Goal: Task Accomplishment & Management: Use online tool/utility

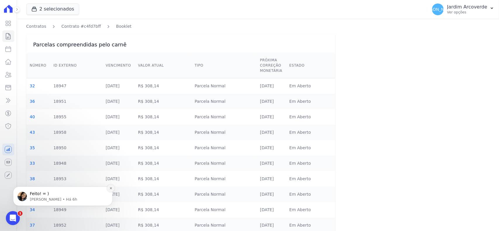
click at [111, 189] on icon "Dismiss notification" at bounding box center [111, 188] width 2 height 2
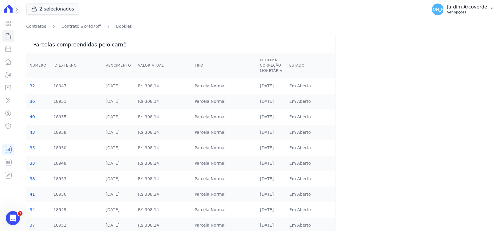
click at [473, 13] on p "Ver opções" at bounding box center [468, 12] width 40 height 5
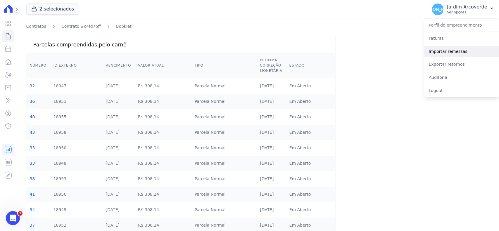
click at [459, 51] on link "Importar remessas" at bounding box center [462, 51] width 75 height 11
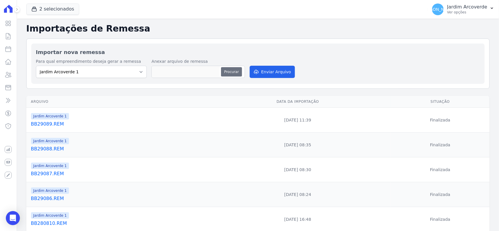
click at [226, 73] on button "Procurar" at bounding box center [231, 71] width 21 height 9
type input "BB290810.REM"
click at [263, 72] on button "Enviar Arquivo" at bounding box center [272, 72] width 45 height 12
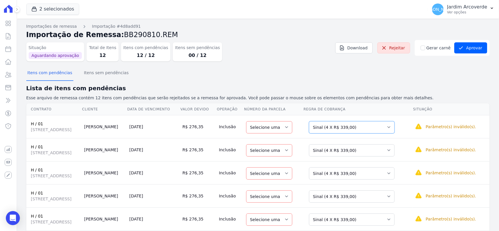
drag, startPoint x: 397, startPoint y: 126, endPoint x: 396, endPoint y: 133, distance: 6.3
click at [395, 126] on select "Selecione uma Nova Parcela Avulsa Parcela Avulsa Existente Sinal (4 X R$ 339,00…" at bounding box center [352, 127] width 86 height 12
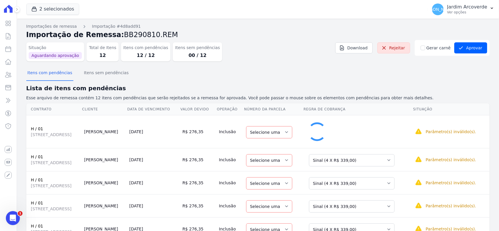
select select "32"
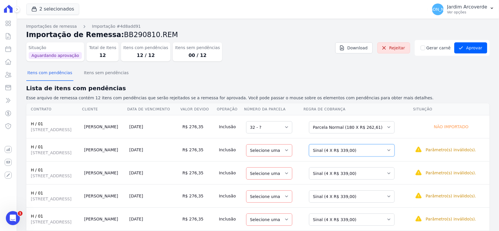
click at [382, 154] on select "Selecione uma Nova Parcela Avulsa Parcela Avulsa Existente Sinal (4 X R$ 339,00…" at bounding box center [352, 151] width 86 height 12
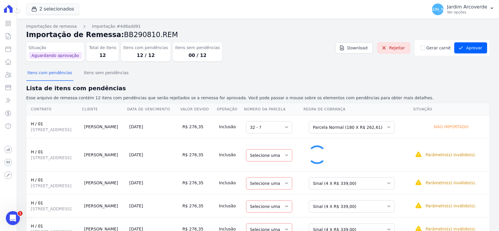
select select "33"
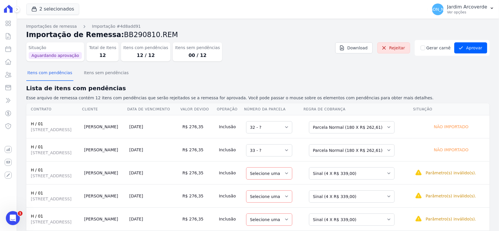
drag, startPoint x: 302, startPoint y: 39, endPoint x: 313, endPoint y: 43, distance: 11.7
click at [302, 39] on h2 "Importação de Remessa: BB290810.REM" at bounding box center [258, 35] width 464 height 11
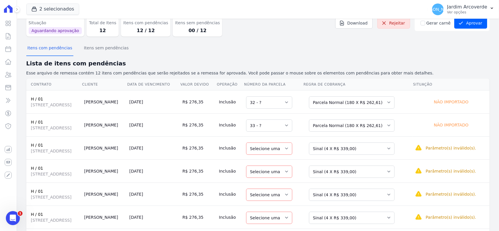
scroll to position [37, 0]
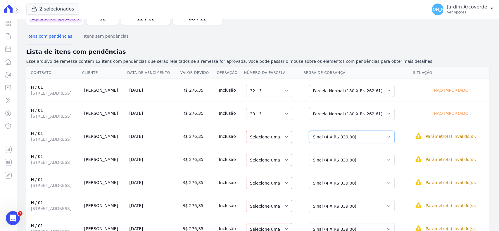
click at [359, 139] on select "Selecione uma Nova Parcela Avulsa Parcela Avulsa Existente Sinal (4 X R$ 339,00…" at bounding box center [352, 137] width 86 height 12
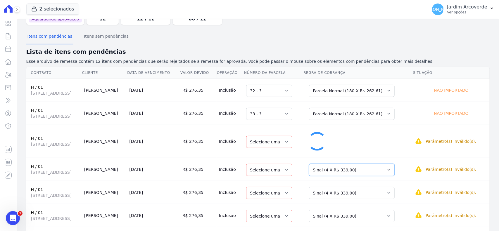
select select "34"
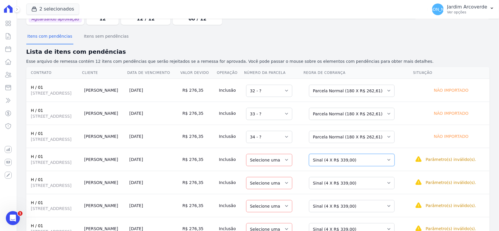
click at [371, 160] on select "Selecione uma Nova Parcela Avulsa Parcela Avulsa Existente Sinal (4 X R$ 339,00…" at bounding box center [352, 160] width 86 height 12
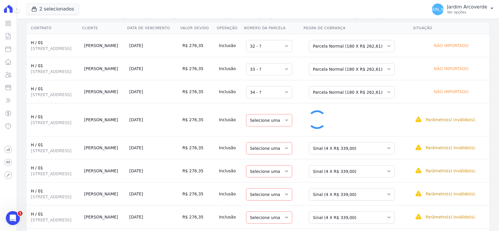
select select "35"
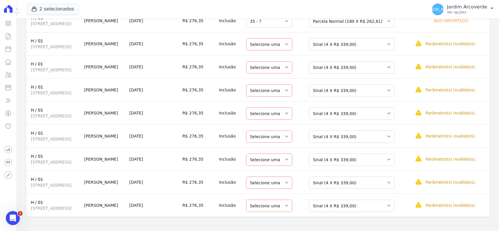
scroll to position [178, 0]
click at [363, 38] on select "Selecione uma Nova Parcela Avulsa Parcela Avulsa Existente Sinal (4 X R$ 339,00…" at bounding box center [352, 44] width 86 height 12
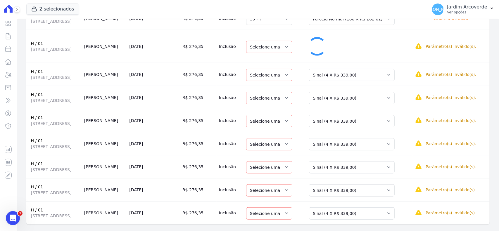
select select "36"
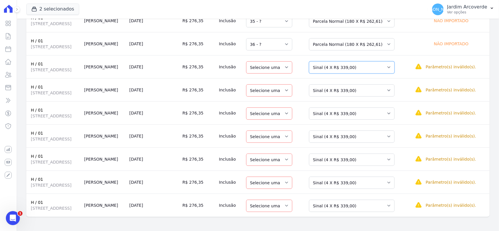
click at [383, 72] on select "Selecione uma Nova Parcela Avulsa Parcela Avulsa Existente Sinal (4 X R$ 339,00…" at bounding box center [352, 67] width 86 height 12
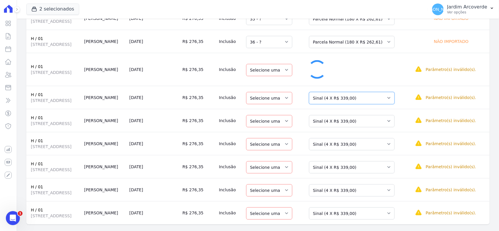
select select "37"
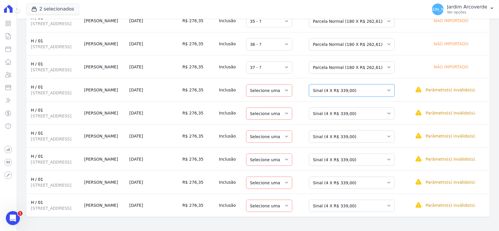
click at [380, 88] on select "Selecione uma Nova Parcela Avulsa Parcela Avulsa Existente Sinal (4 X R$ 339,00…" at bounding box center [352, 91] width 86 height 12
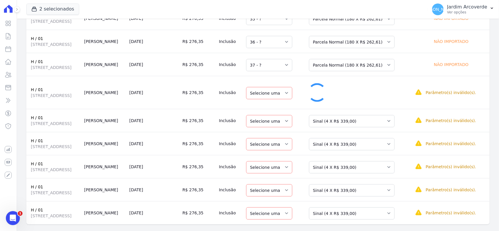
select select "38"
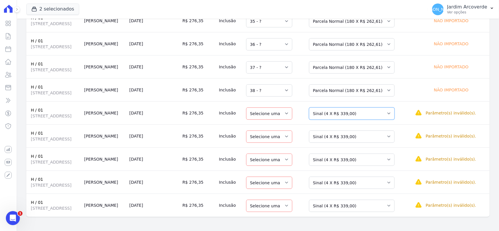
click at [374, 115] on select "Selecione uma Nova Parcela Avulsa Parcela Avulsa Existente Sinal (4 X R$ 339,00…" at bounding box center [352, 114] width 86 height 12
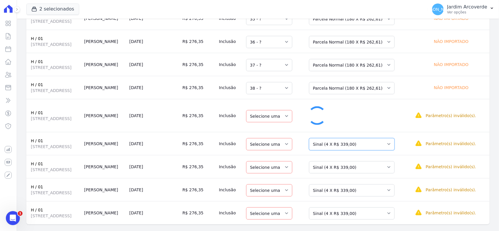
select select "39"
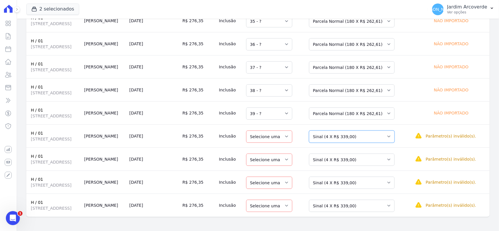
click at [380, 141] on select "Selecione uma Nova Parcela Avulsa Parcela Avulsa Existente Sinal (4 X R$ 339,00…" at bounding box center [352, 137] width 86 height 12
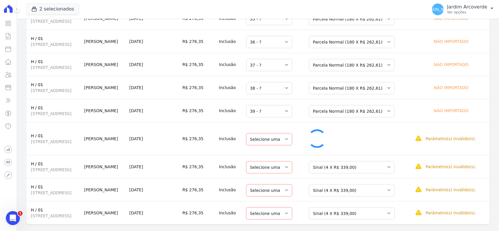
select select "40"
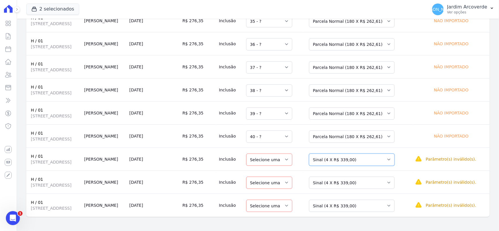
click at [375, 160] on select "Selecione uma Nova Parcela Avulsa Parcela Avulsa Existente Sinal (4 X R$ 339,00…" at bounding box center [352, 160] width 86 height 12
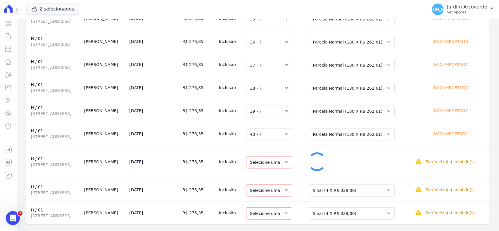
select select "41"
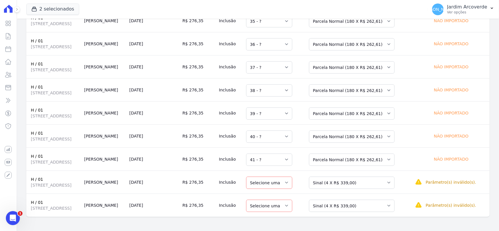
click at [379, 192] on td "Selecione uma Nova Parcela Avulsa Parcela Avulsa Existente Sinal (4 X R$ 339,00…" at bounding box center [358, 182] width 110 height 23
drag, startPoint x: 380, startPoint y: 183, endPoint x: 381, endPoint y: 188, distance: 4.1
click at [380, 183] on select "Selecione uma Nova Parcela Avulsa Parcela Avulsa Existente Sinal (4 X R$ 339,00…" at bounding box center [352, 183] width 86 height 12
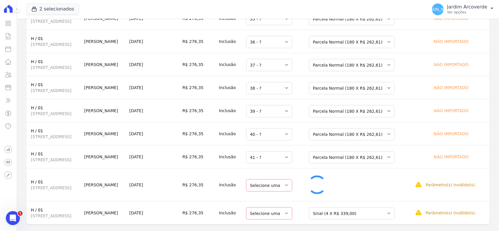
select select "42"
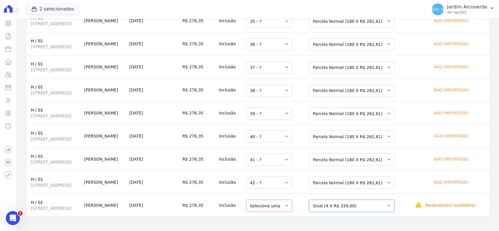
click at [381, 207] on select "Selecione uma Nova Parcela Avulsa Parcela Avulsa Existente Sinal (4 X R$ 339,00…" at bounding box center [352, 206] width 86 height 12
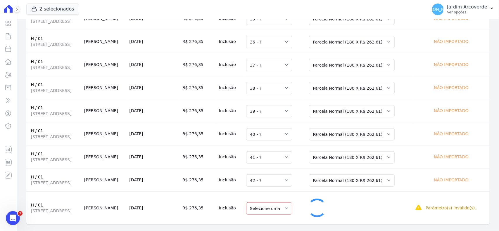
select select "43"
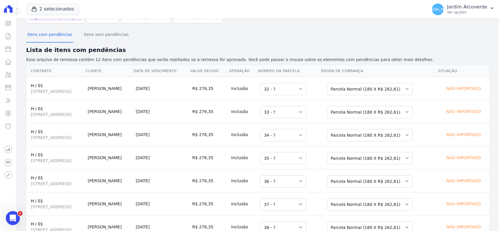
scroll to position [32, 0]
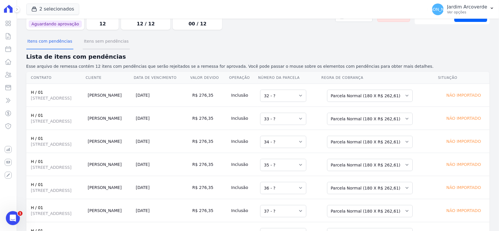
click at [107, 41] on button "Itens sem pendências" at bounding box center [106, 41] width 47 height 15
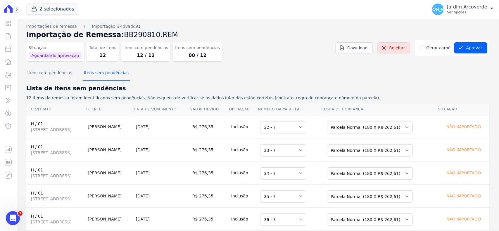
click at [367, 71] on div "Itens com pendências Itens sem pendências" at bounding box center [258, 73] width 464 height 14
click at [423, 50] on input "Gerar carnê" at bounding box center [423, 48] width 5 height 5
checkbox input "true"
click at [432, 73] on div "Itens com pendências Itens sem pendências" at bounding box center [258, 73] width 464 height 14
click at [470, 44] on button "Aprovar" at bounding box center [471, 47] width 33 height 11
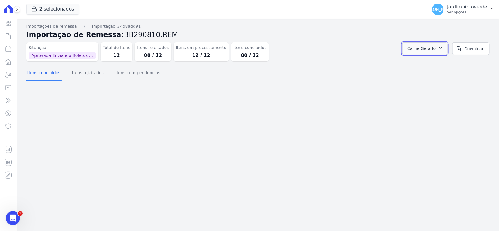
click at [439, 47] on button "Carnê Gerado" at bounding box center [425, 48] width 45 height 13
click at [449, 65] on link "Abrir" at bounding box center [440, 65] width 16 height 8
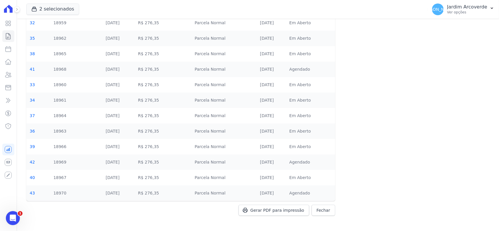
scroll to position [64, 0]
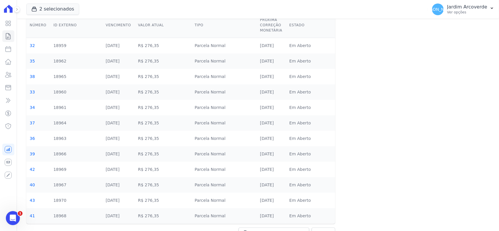
scroll to position [64, 0]
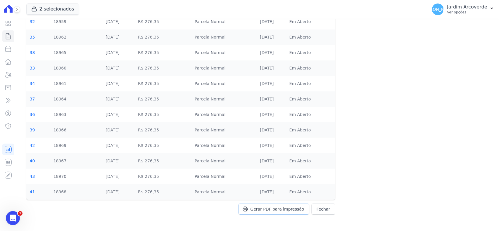
click at [284, 208] on span "Gerar PDF para impressão" at bounding box center [278, 210] width 54 height 6
click at [483, 11] on p "Ver opções" at bounding box center [468, 12] width 40 height 5
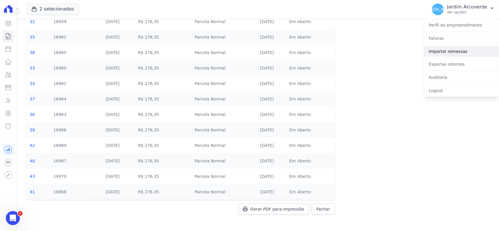
click at [476, 53] on link "Importar remessas" at bounding box center [462, 51] width 75 height 11
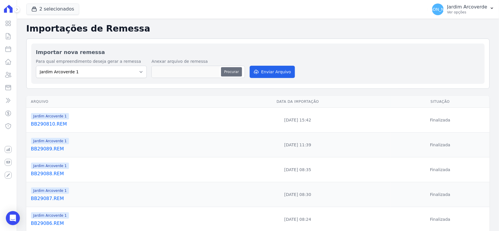
click at [224, 74] on button "Procurar" at bounding box center [231, 71] width 21 height 9
type input "BB290811.REM"
click at [262, 73] on button "Enviar Arquivo" at bounding box center [272, 72] width 45 height 12
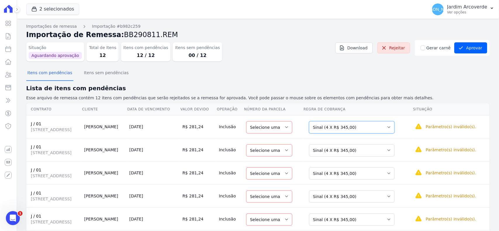
click at [353, 126] on select "Selecione uma Nova Parcela Avulsa Parcela Avulsa Existente Sinal (4 X R$ 345,00…" at bounding box center [352, 127] width 86 height 12
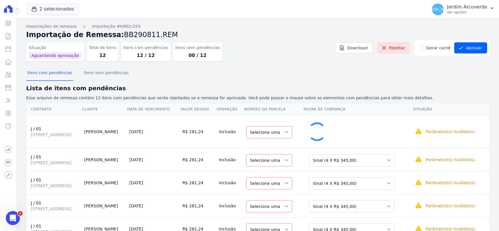
select select "32"
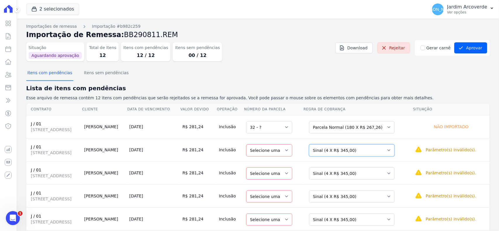
click at [385, 154] on select "Selecione uma Nova Parcela Avulsa Parcela Avulsa Existente Sinal (4 X R$ 345,00…" at bounding box center [352, 151] width 86 height 12
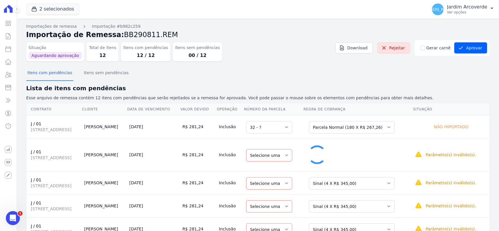
select select "33"
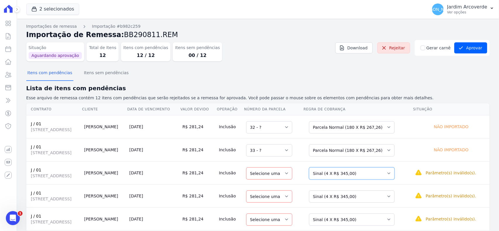
click at [388, 178] on select "Selecione uma Nova Parcela Avulsa Parcela Avulsa Existente Sinal (4 X R$ 345,00…" at bounding box center [352, 174] width 86 height 12
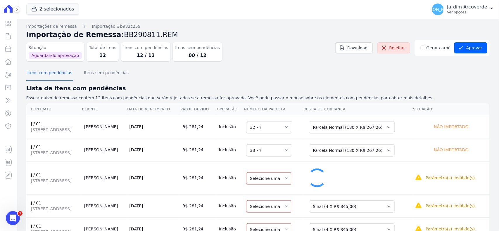
select select "34"
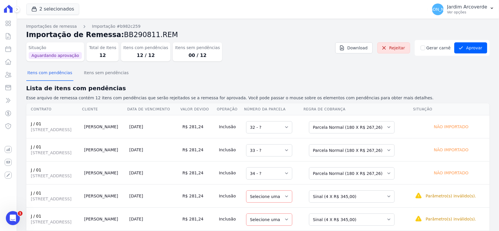
scroll to position [110, 0]
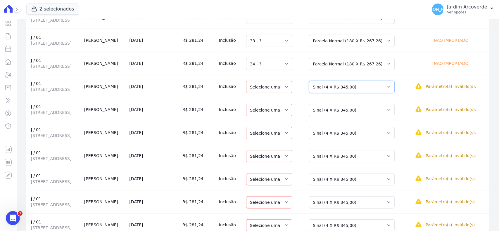
drag, startPoint x: 372, startPoint y: 85, endPoint x: 372, endPoint y: 92, distance: 7.1
click at [372, 85] on select "Selecione uma Nova Parcela Avulsa Parcela Avulsa Existente Sinal (4 X R$ 345,00…" at bounding box center [352, 87] width 86 height 12
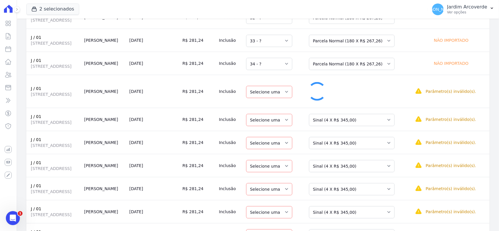
select select "35"
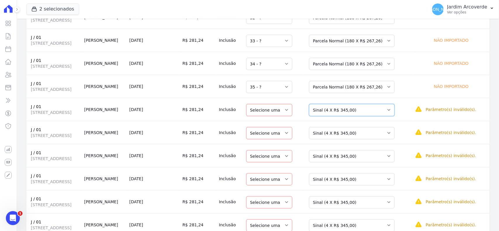
click at [379, 116] on select "Selecione uma Nova Parcela Avulsa Parcela Avulsa Existente Sinal (4 X R$ 345,00…" at bounding box center [352, 110] width 86 height 12
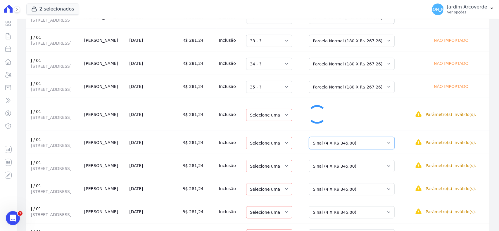
select select "36"
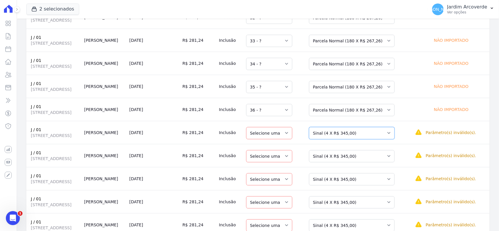
click at [381, 134] on select "Selecione uma Nova Parcela Avulsa Parcela Avulsa Existente Sinal (4 X R$ 345,00…" at bounding box center [352, 133] width 86 height 12
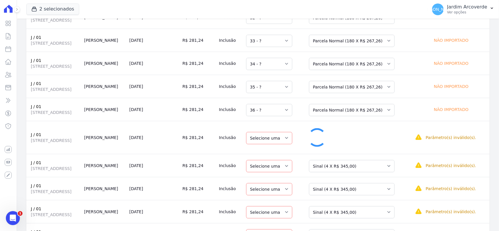
select select "37"
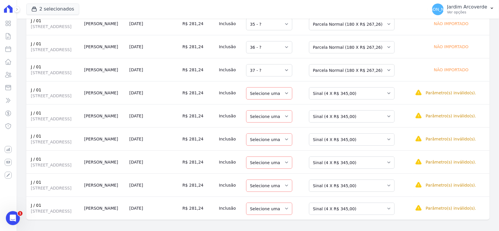
scroll to position [178, 0]
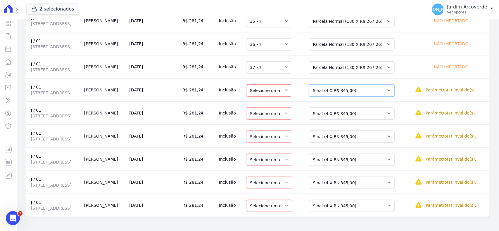
click at [360, 88] on select "Selecione uma Nova Parcela Avulsa Parcela Avulsa Existente Sinal (4 X R$ 345,00…" at bounding box center [352, 91] width 86 height 12
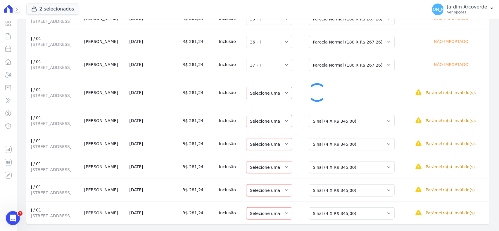
select select "38"
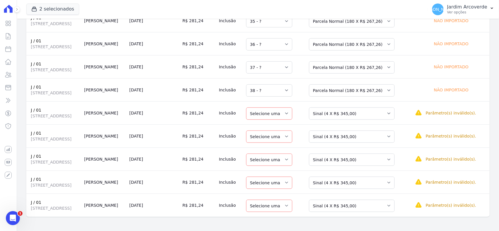
click at [371, 119] on td "Selecione uma Nova Parcela Avulsa Parcela Avulsa Existente Sinal (4 X R$ 345,00…" at bounding box center [358, 113] width 110 height 23
click at [371, 116] on select "Selecione uma Nova Parcela Avulsa Parcela Avulsa Existente Sinal (4 X R$ 345,00…" at bounding box center [352, 114] width 86 height 12
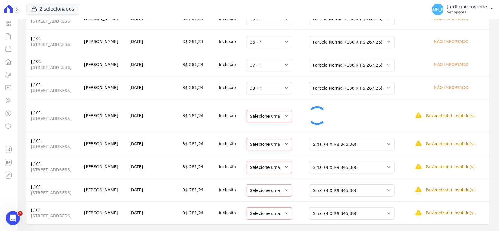
select select "39"
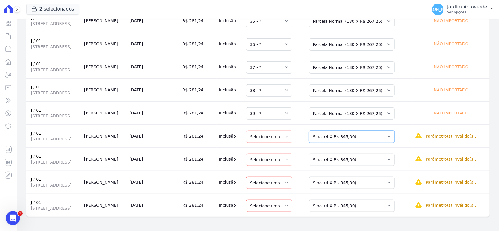
click at [374, 140] on select "Selecione uma Nova Parcela Avulsa Parcela Avulsa Existente Sinal (4 X R$ 345,00…" at bounding box center [352, 137] width 86 height 12
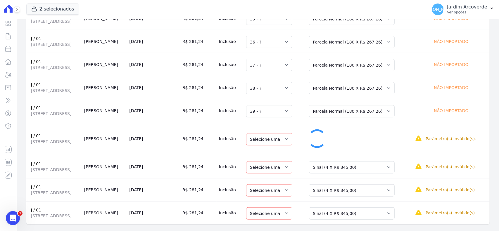
select select "40"
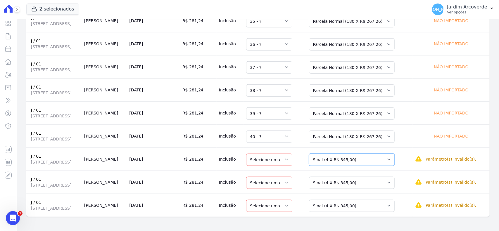
click at [377, 160] on select "Selecione uma Nova Parcela Avulsa Parcela Avulsa Existente Sinal (4 X R$ 345,00…" at bounding box center [352, 160] width 86 height 12
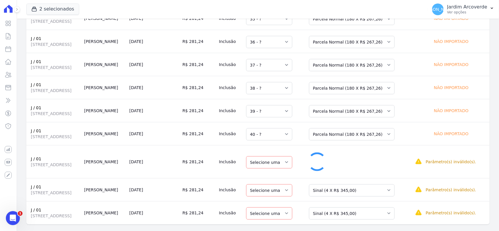
select select "41"
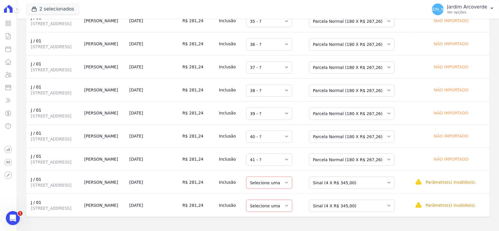
click at [377, 190] on td "Selecione uma Nova Parcela Avulsa Parcela Avulsa Existente Sinal (4 X R$ 345,00…" at bounding box center [358, 182] width 110 height 23
click at [377, 179] on select "Selecione uma Nova Parcela Avulsa Parcela Avulsa Existente Sinal (4 X R$ 345,00…" at bounding box center [352, 183] width 86 height 12
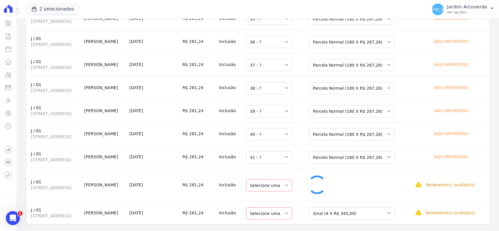
select select "42"
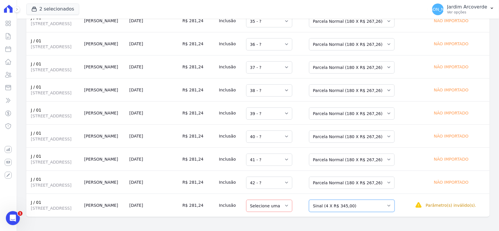
click at [376, 207] on select "Selecione uma Nova Parcela Avulsa Parcela Avulsa Existente Sinal (4 X R$ 345,00…" at bounding box center [352, 206] width 86 height 12
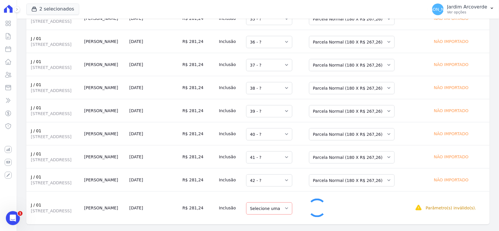
select select "43"
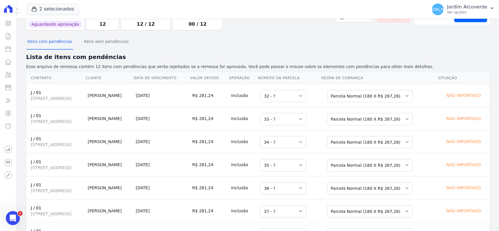
scroll to position [0, 0]
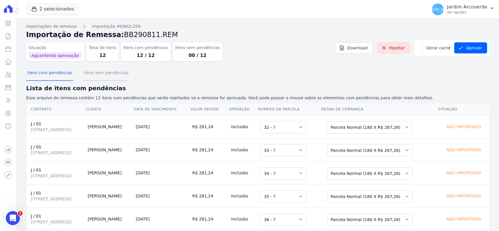
click at [95, 74] on button "Itens sem pendências" at bounding box center [106, 73] width 47 height 15
click at [421, 47] on input "Gerar carnê" at bounding box center [423, 48] width 5 height 5
checkbox input "true"
click at [443, 75] on div "Itens com pendências Itens sem pendências" at bounding box center [258, 73] width 464 height 14
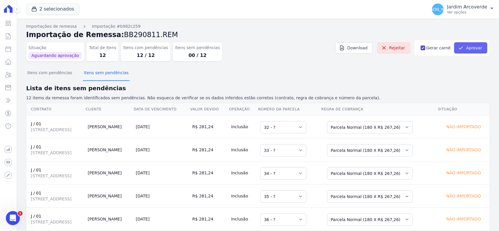
click at [469, 50] on button "Aprovar" at bounding box center [471, 47] width 33 height 11
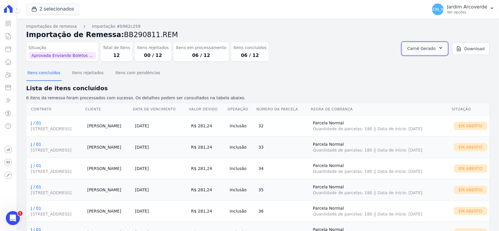
click at [425, 45] on span "Carnê Gerado" at bounding box center [422, 48] width 28 height 7
click at [449, 65] on link "Abrir" at bounding box center [440, 65] width 16 height 8
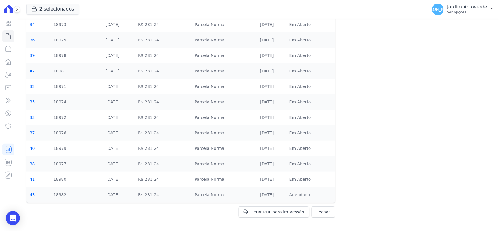
scroll to position [64, 0]
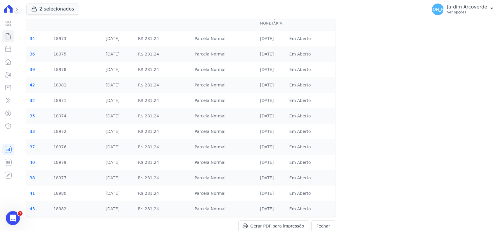
scroll to position [64, 0]
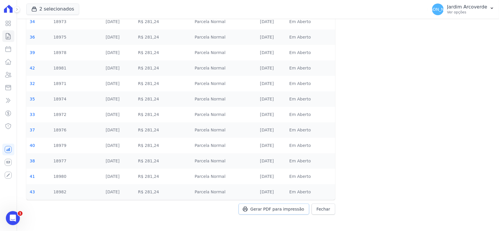
click at [267, 209] on span "Gerar PDF para impressão" at bounding box center [278, 210] width 54 height 6
click at [475, 15] on div "[PERSON_NAME] [GEOGRAPHIC_DATA] Ver opções" at bounding box center [459, 10] width 55 height 12
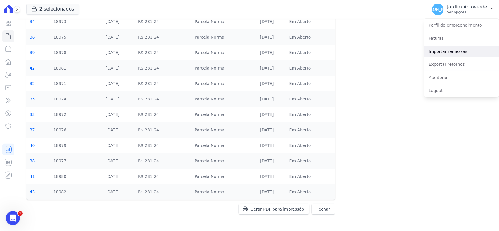
click at [465, 53] on link "Importar remessas" at bounding box center [462, 51] width 75 height 11
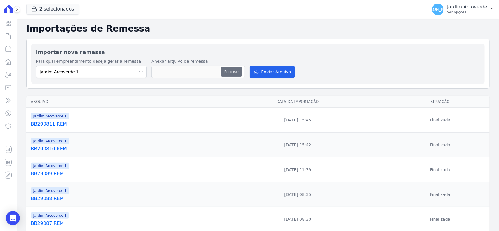
click at [225, 70] on button "Procurar" at bounding box center [231, 71] width 21 height 9
type input "BB290812.REM"
click at [278, 75] on button "Enviar Arquivo" at bounding box center [272, 72] width 45 height 12
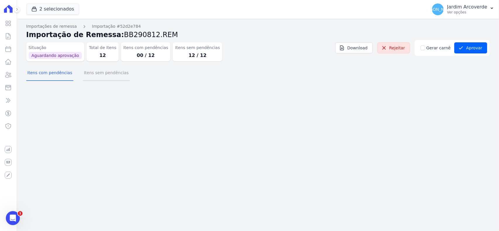
click at [111, 75] on button "Itens sem pendências" at bounding box center [106, 73] width 47 height 15
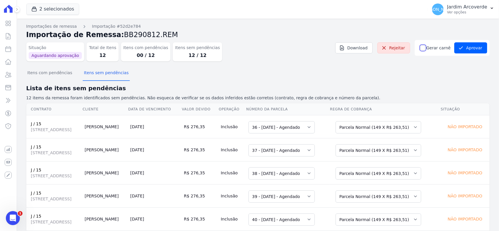
click at [422, 47] on input "Gerar carnê" at bounding box center [423, 48] width 5 height 5
checkbox input "true"
drag, startPoint x: 425, startPoint y: 71, endPoint x: 426, endPoint y: 76, distance: 5.7
click at [425, 71] on div "Itens com pendências Itens sem pendências" at bounding box center [258, 73] width 464 height 14
click at [461, 43] on button "Aprovar" at bounding box center [471, 47] width 33 height 11
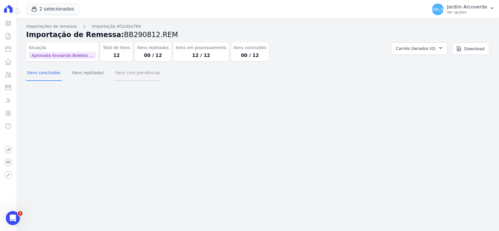
click at [140, 69] on button "Itens com pendências" at bounding box center [137, 73] width 47 height 15
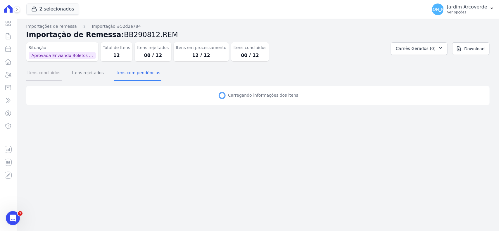
click at [37, 70] on button "Itens concluídos" at bounding box center [43, 73] width 35 height 15
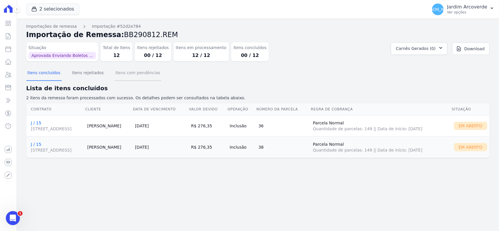
click at [114, 74] on button "Itens com pendências" at bounding box center [137, 73] width 47 height 15
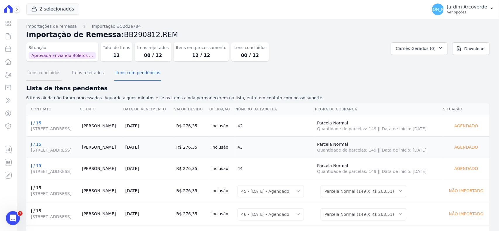
click at [51, 75] on button "Itens concluídos" at bounding box center [43, 73] width 35 height 15
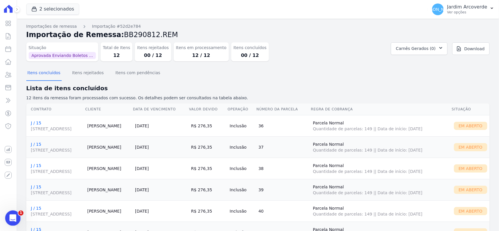
click at [12, 210] on div "Abertura do Messenger da Intercom" at bounding box center [11, 217] width 19 height 19
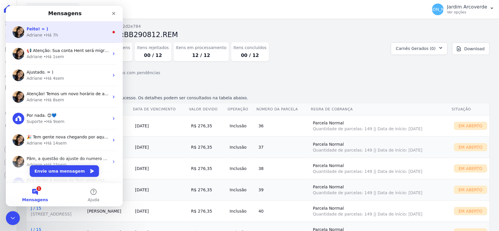
click at [57, 27] on div "Feito! = )" at bounding box center [68, 29] width 83 height 6
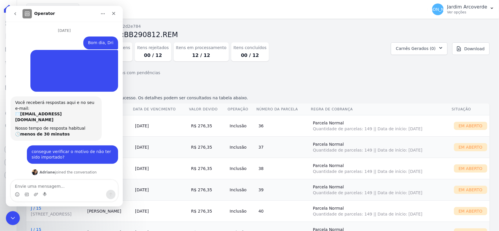
scroll to position [15, 0]
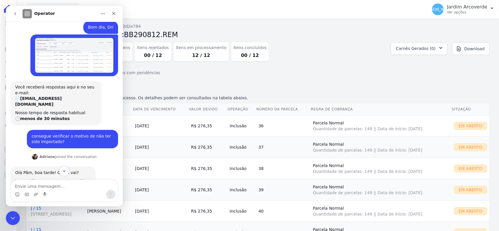
click at [67, 182] on textarea "Envie uma mensagem..." at bounding box center [64, 185] width 107 height 10
type textarea "d"
type textarea "Dri, outro com erro"
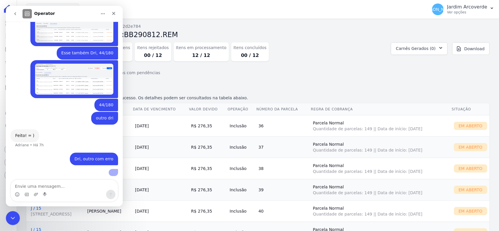
scroll to position [644, 0]
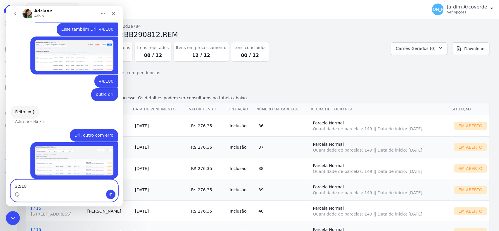
type textarea "32/180"
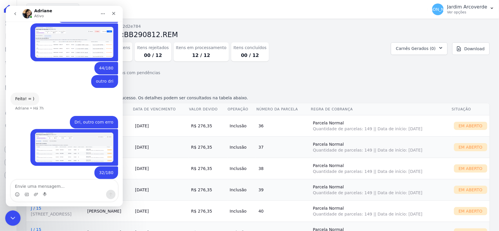
click at [11, 219] on icon "Encerramento do Messenger da Intercom" at bounding box center [11, 217] width 7 height 7
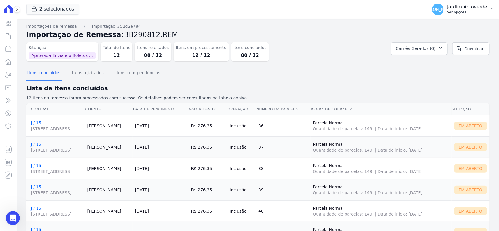
click at [453, 5] on p "Jardim Arcoverde" at bounding box center [468, 7] width 40 height 6
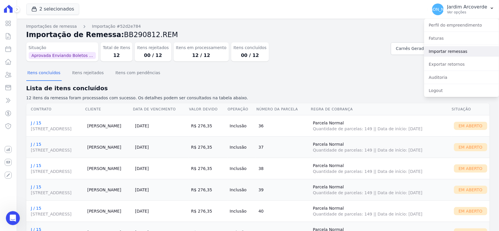
click at [467, 51] on link "Importar remessas" at bounding box center [462, 51] width 75 height 11
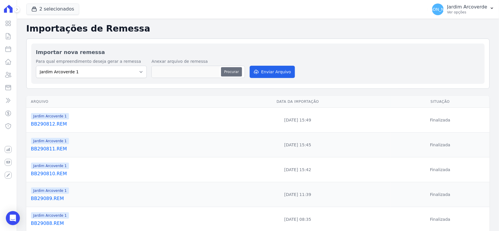
click at [233, 72] on button "Procurar" at bounding box center [231, 71] width 21 height 9
type input "BB290813.REM"
click at [272, 70] on button "Enviar Arquivo" at bounding box center [272, 72] width 45 height 12
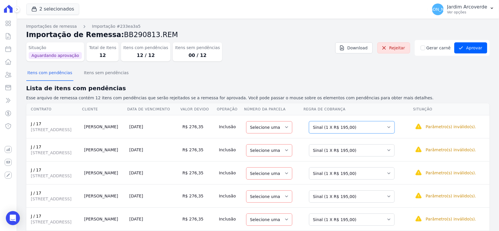
click at [367, 132] on select "Selecione uma Nova Parcela Avulsa Parcela Avulsa Existente Sinal (2 X R$ 500,00…" at bounding box center [352, 127] width 86 height 12
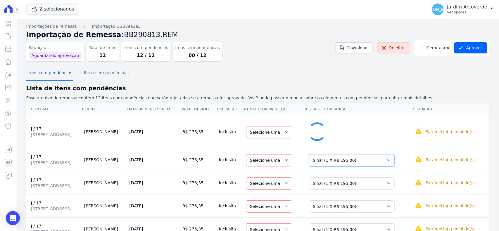
click at [376, 157] on select "Selecione uma Nova Parcela Avulsa Parcela Avulsa Existente Sinal (2 X R$ 500,00…" at bounding box center [352, 160] width 86 height 12
select select "33"
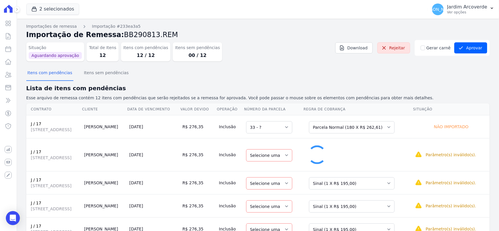
select select "34"
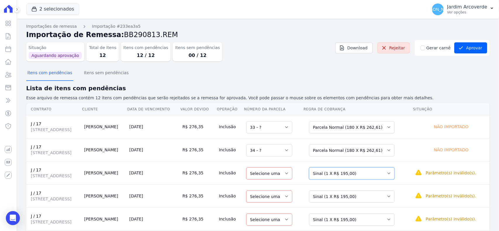
click at [388, 177] on select "Selecione uma Nova Parcela Avulsa Parcela Avulsa Existente Sinal (2 X R$ 500,00…" at bounding box center [352, 174] width 86 height 12
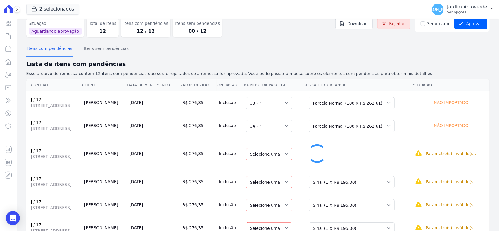
select select "35"
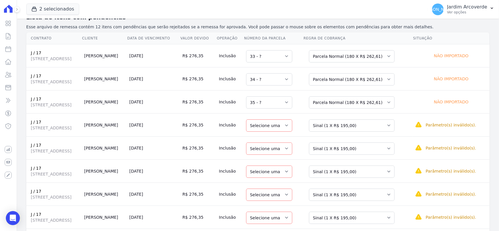
scroll to position [73, 0]
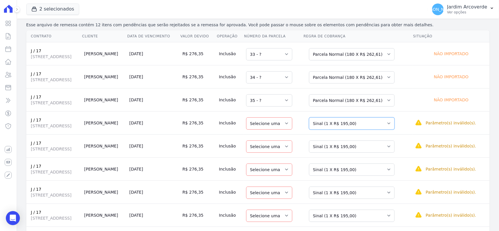
click at [384, 128] on select "Selecione uma Nova Parcela Avulsa Parcela Avulsa Existente Sinal (2 X R$ 500,00…" at bounding box center [352, 124] width 86 height 12
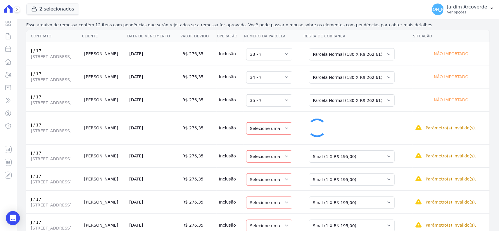
select select "36"
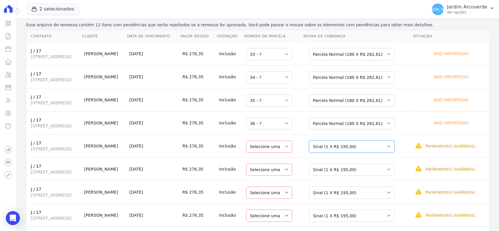
click at [387, 148] on select "Selecione uma Nova Parcela Avulsa Parcela Avulsa Existente Sinal (2 X R$ 500,00…" at bounding box center [352, 147] width 86 height 12
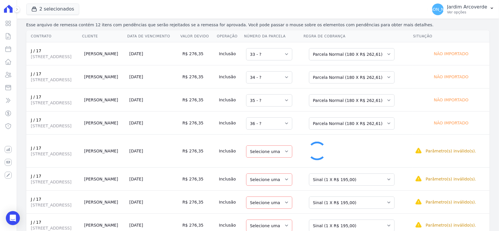
select select "37"
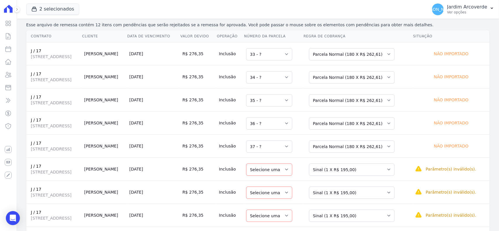
click at [390, 184] on td "Selecione uma Nova Parcela Avulsa Parcela Avulsa Existente Sinal (2 X R$ 500,00…" at bounding box center [358, 192] width 110 height 23
drag, startPoint x: 390, startPoint y: 171, endPoint x: 390, endPoint y: 176, distance: 5.9
click at [390, 171] on select "Selecione uma Nova Parcela Avulsa Parcela Avulsa Existente Sinal (2 X R$ 500,00…" at bounding box center [352, 170] width 86 height 12
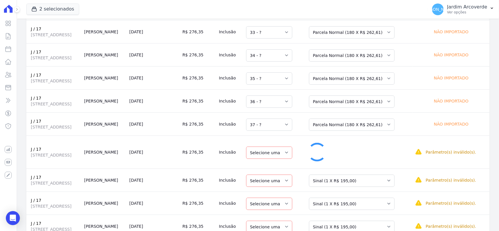
select select "38"
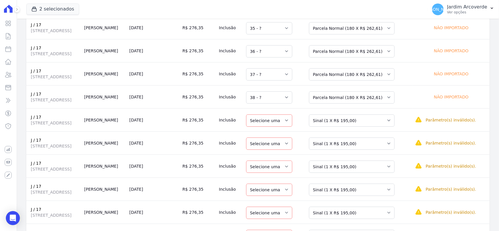
scroll to position [146, 0]
click at [381, 118] on select "Selecione uma Nova Parcela Avulsa Parcela Avulsa Existente Sinal (2 X R$ 500,00…" at bounding box center [352, 120] width 86 height 12
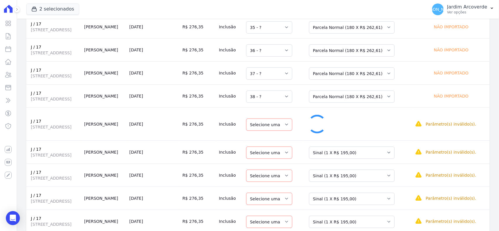
select select "39"
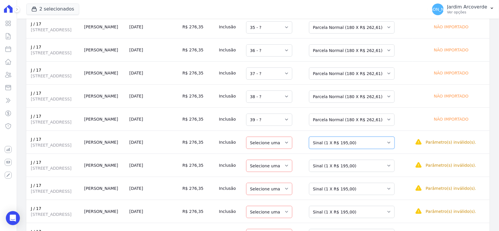
drag, startPoint x: 377, startPoint y: 147, endPoint x: 377, endPoint y: 151, distance: 3.5
click at [377, 147] on select "Selecione uma Nova Parcela Avulsa Parcela Avulsa Existente Sinal (2 X R$ 500,00…" at bounding box center [352, 143] width 86 height 12
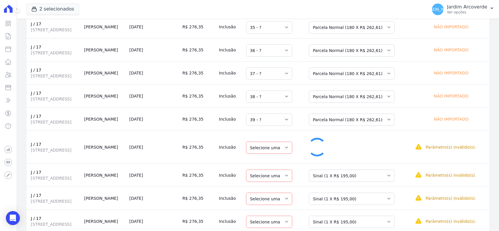
select select "40"
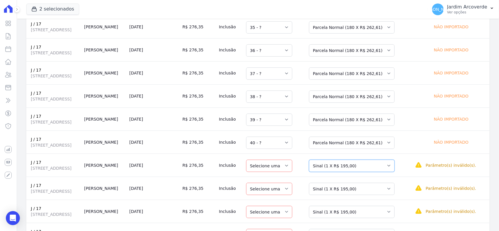
drag, startPoint x: 380, startPoint y: 165, endPoint x: 379, endPoint y: 170, distance: 5.1
click at [380, 165] on select "Selecione uma Nova Parcela Avulsa Parcela Avulsa Existente Sinal (2 X R$ 500,00…" at bounding box center [352, 166] width 86 height 12
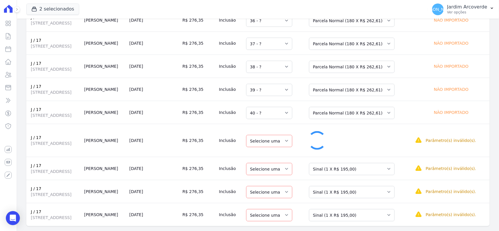
select select "41"
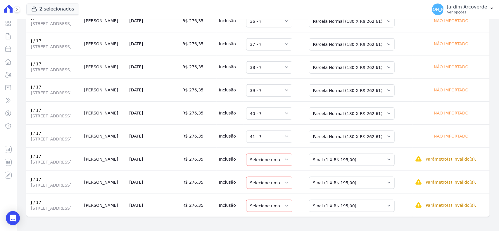
scroll to position [178, 0]
drag, startPoint x: 363, startPoint y: 157, endPoint x: 363, endPoint y: 165, distance: 7.3
click at [363, 157] on select "Selecione uma Nova Parcela Avulsa Parcela Avulsa Existente Sinal (2 X R$ 500,00…" at bounding box center [352, 160] width 86 height 12
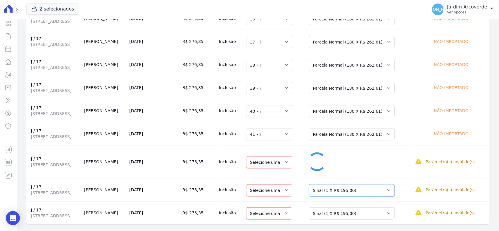
select select "42"
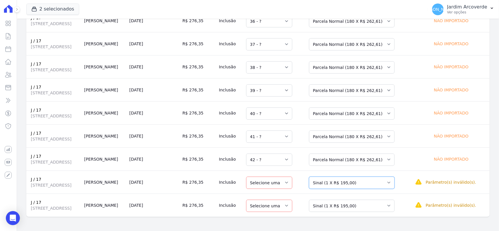
click at [368, 188] on select "Selecione uma Nova Parcela Avulsa Parcela Avulsa Existente Sinal (2 X R$ 500,00…" at bounding box center [352, 183] width 86 height 12
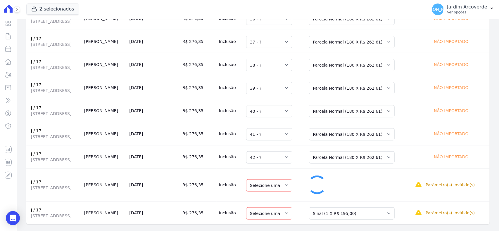
select select "43"
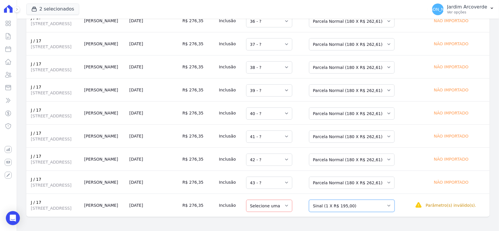
click at [383, 206] on select "Selecione uma Nova Parcela Avulsa Parcela Avulsa Existente Sinal (2 X R$ 500,00…" at bounding box center [352, 206] width 86 height 12
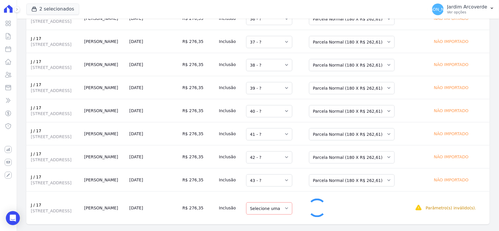
select select "44"
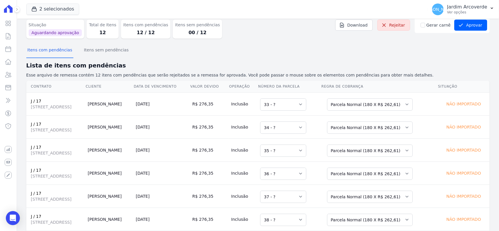
scroll to position [0, 0]
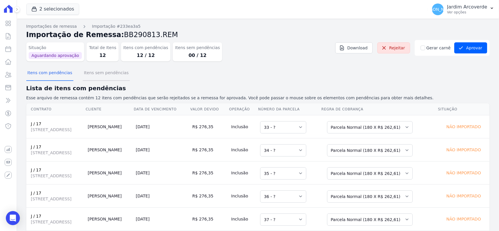
click at [112, 77] on button "Itens sem pendências" at bounding box center [106, 73] width 47 height 15
click at [421, 50] on input "Gerar carnê" at bounding box center [423, 48] width 5 height 5
checkbox input "true"
click at [430, 80] on div "Itens com pendências Itens sem pendências" at bounding box center [258, 73] width 464 height 14
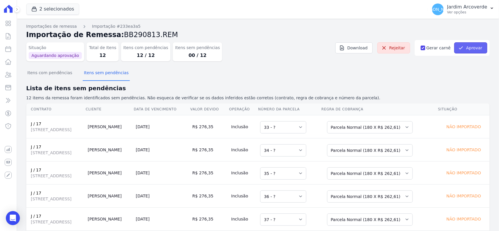
click at [464, 44] on button "Aprovar" at bounding box center [471, 47] width 33 height 11
click at [460, 49] on icon "submit" at bounding box center [461, 48] width 6 height 6
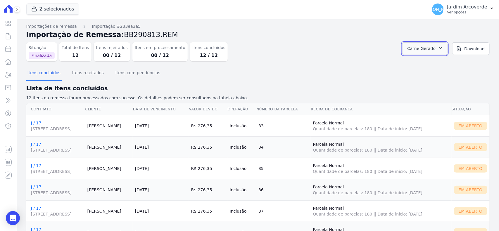
click at [438, 50] on icon "button" at bounding box center [441, 48] width 6 height 6
click at [449, 67] on link "Abrir" at bounding box center [440, 65] width 16 height 8
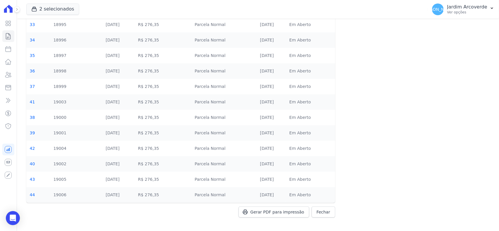
scroll to position [64, 0]
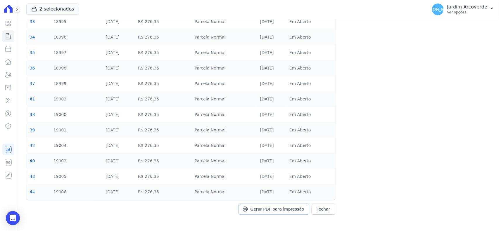
click at [289, 213] on link "Gerar PDF para impressão" at bounding box center [274, 209] width 71 height 11
